Goal: Find specific page/section: Find specific page/section

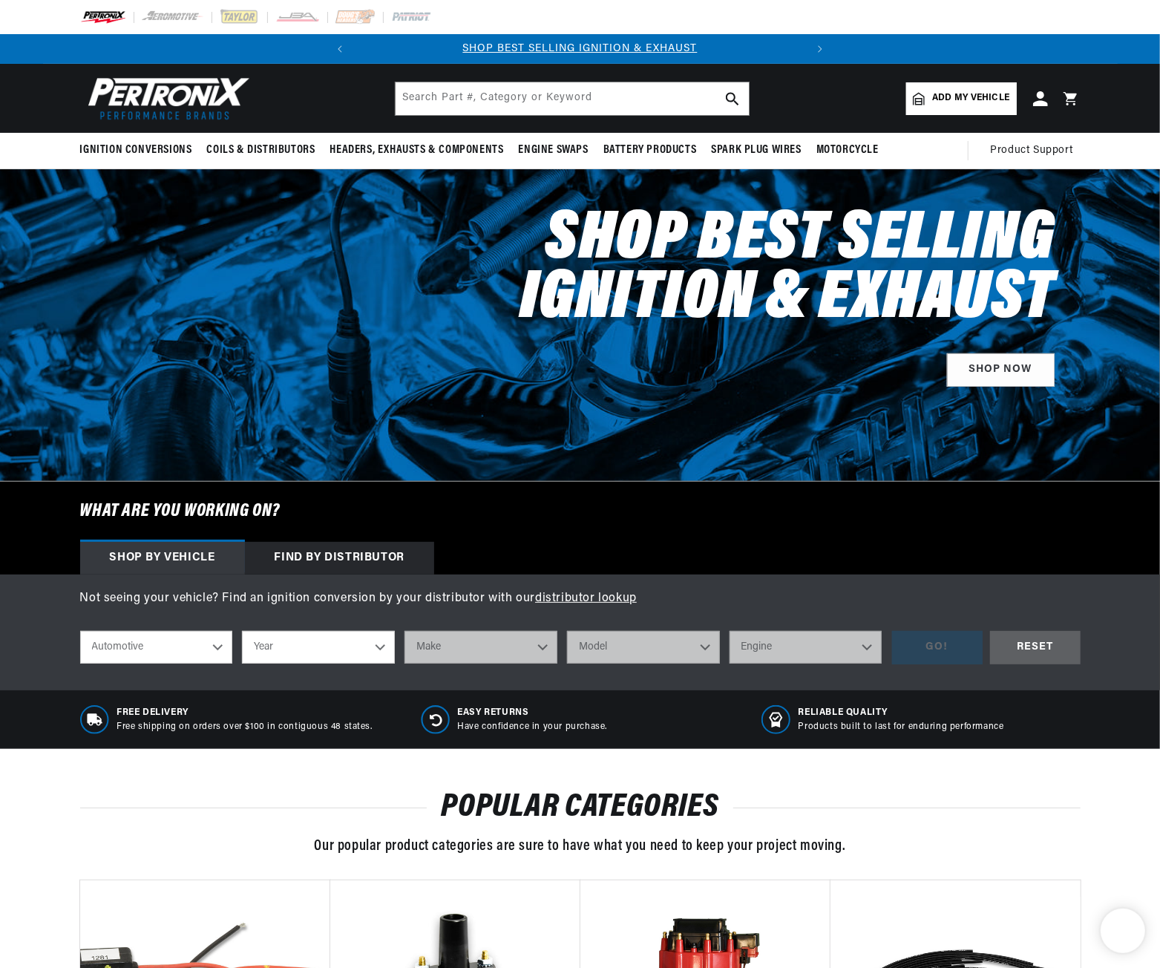
drag, startPoint x: 220, startPoint y: 646, endPoint x: 245, endPoint y: 649, distance: 25.5
click at [220, 646] on select "Automotive Agricultural Industrial Marine Motorcycle" at bounding box center [156, 647] width 153 height 33
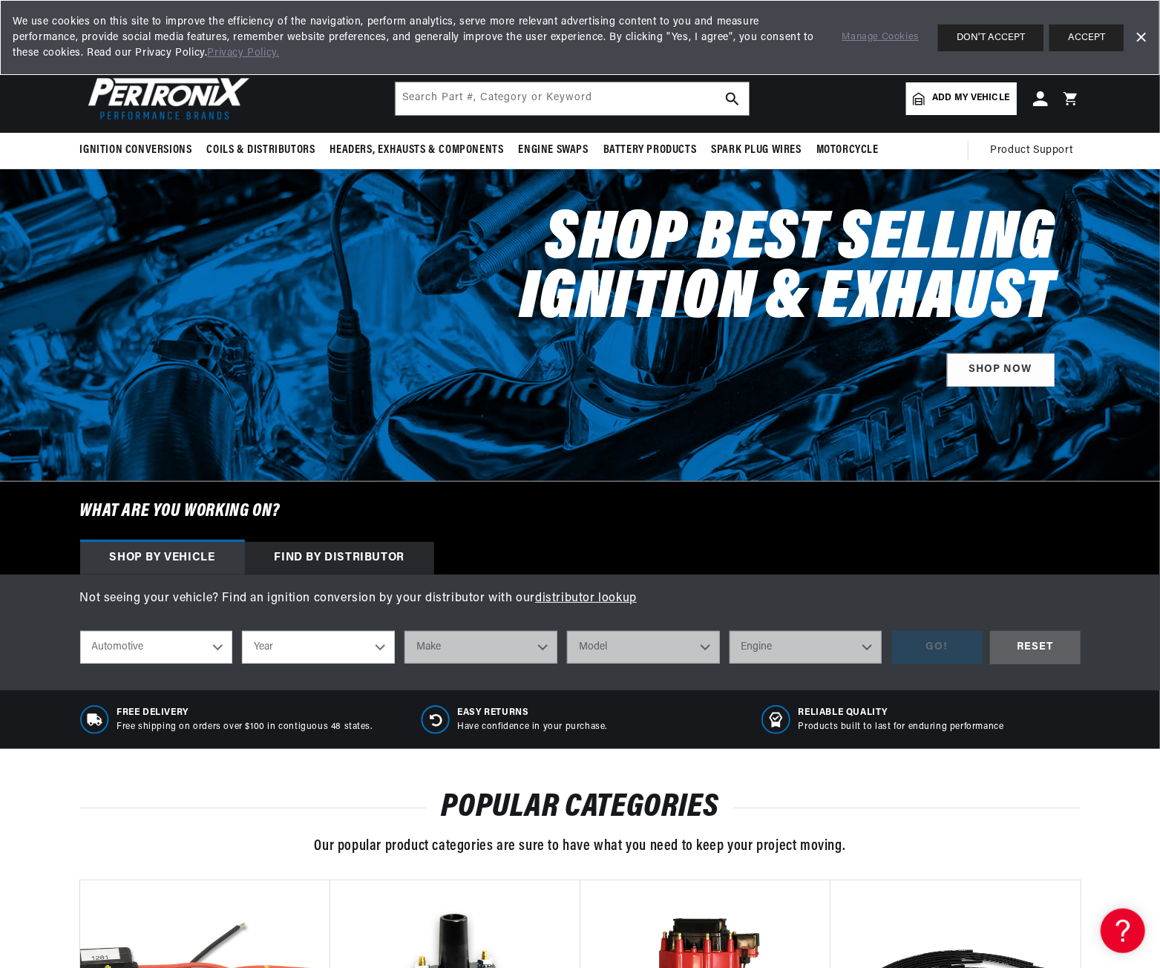
click at [80, 631] on select "Automotive Agricultural Industrial Marine Motorcycle" at bounding box center [156, 647] width 153 height 33
click at [335, 648] on select "Year 2026 2025 2024 2023 2022 2021 2020 2019 2018 2017 2016 2015 2014 2013 2012…" at bounding box center [318, 647] width 153 height 33
select select "1955"
click at [242, 631] on select "Year 2026 2025 2024 2023 2022 2021 2020 2019 2018 2017 2016 2015 2014 2013 2012…" at bounding box center [318, 647] width 153 height 33
select select "1955"
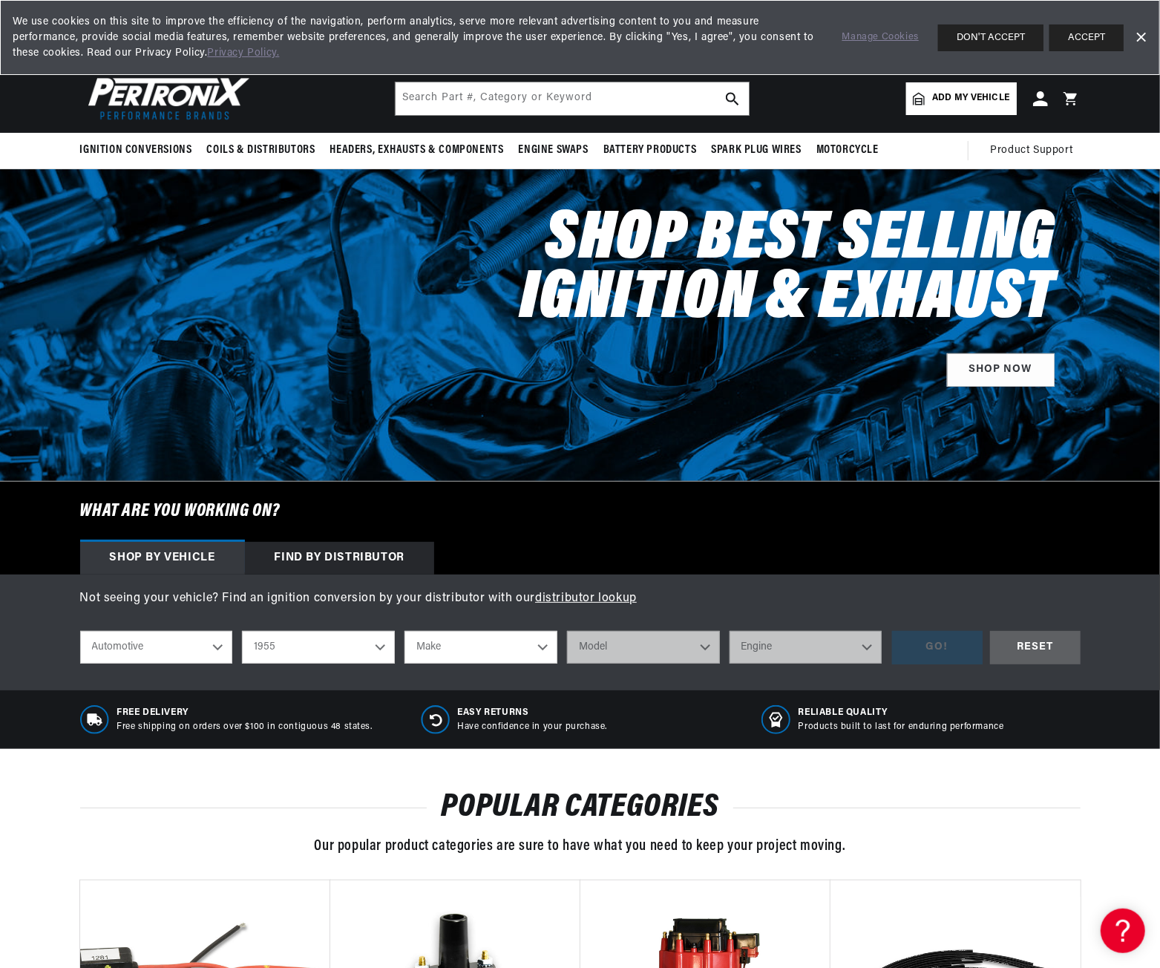
click at [468, 646] on select "Make Aston Martin Buick Cadillac Chevrolet Chrysler Dodge Ford GMC Hillman Humb…" at bounding box center [480, 647] width 153 height 33
select select "Chevrolet"
click at [404, 631] on select "Make Aston Martin Buick Cadillac Chevrolet Chrysler Dodge Ford GMC Hillman Humb…" at bounding box center [480, 647] width 153 height 33
select select "Chevrolet"
click at [646, 656] on select "Model Bel Air Corvette Nomad One-Fifty Series Sedan Delivery Suburban Truck Two…" at bounding box center [643, 647] width 153 height 33
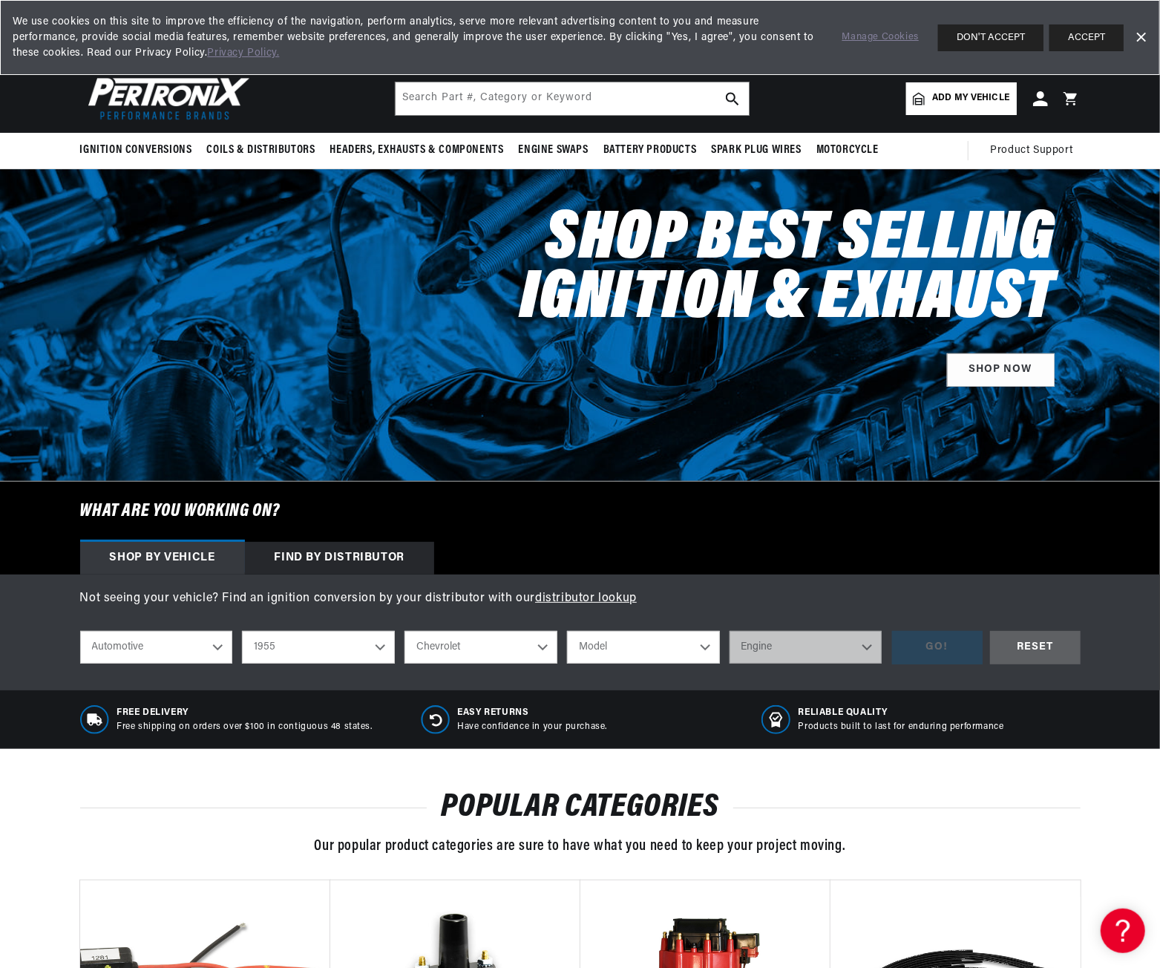
scroll to position [0, 450]
select select "Truck"
click at [567, 631] on select "Model Bel Air Corvette Nomad One-Fifty Series Sedan Delivery Suburban Truck Two…" at bounding box center [643, 647] width 153 height 33
select select "Truck"
click at [794, 649] on select "Engine 235cid / 3.8L 261cid / 4.3L 265cid / 4.3L 324cid / 5.3L" at bounding box center [805, 647] width 153 height 33
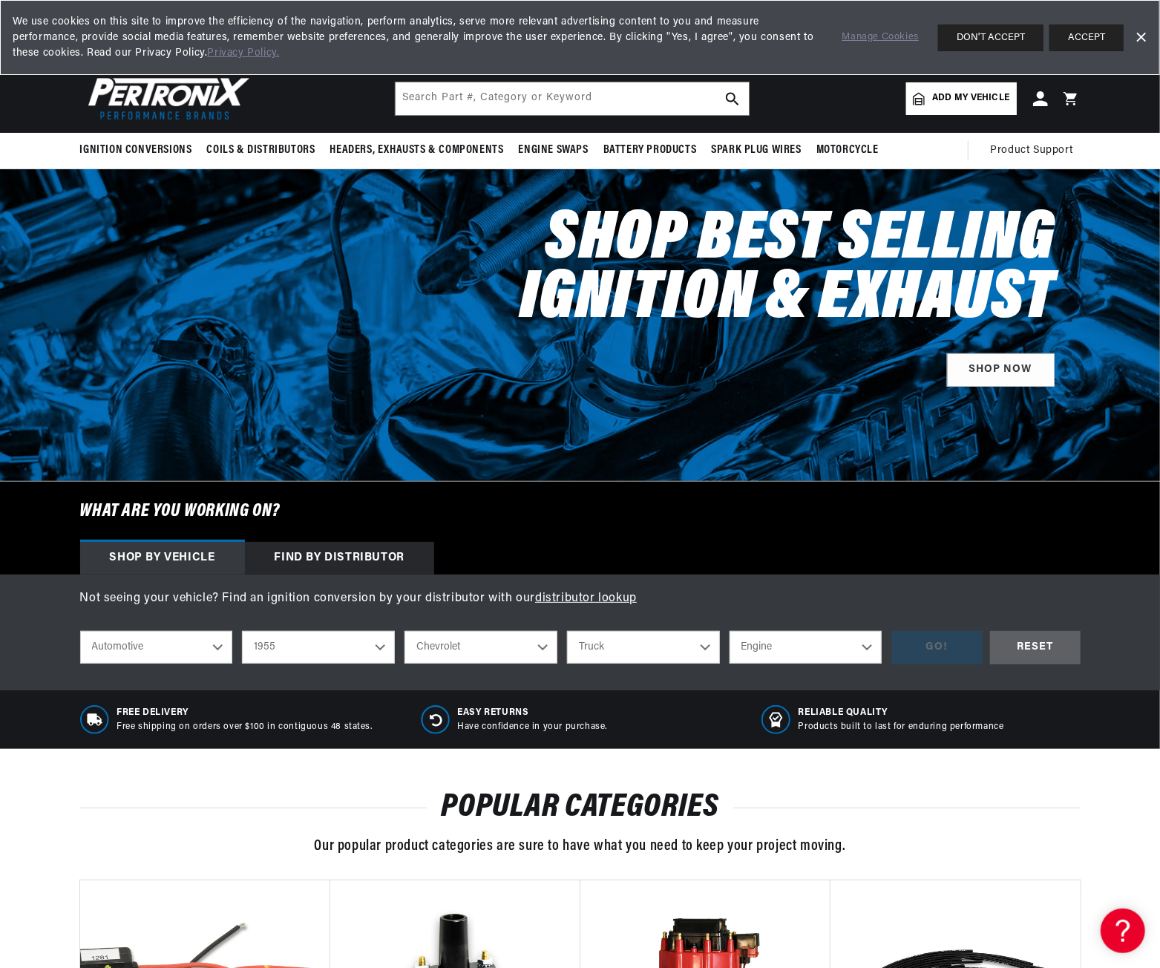
scroll to position [0, 0]
select select "235cid-3.8L"
click at [729, 631] on select "Engine 235cid / 3.8L 261cid / 4.3L 265cid / 4.3L 324cid / 5.3L" at bounding box center [805, 647] width 153 height 33
select select "235cid-3.8L"
click at [926, 636] on div "GO!" at bounding box center [937, 647] width 91 height 33
